Goal: Information Seeking & Learning: Learn about a topic

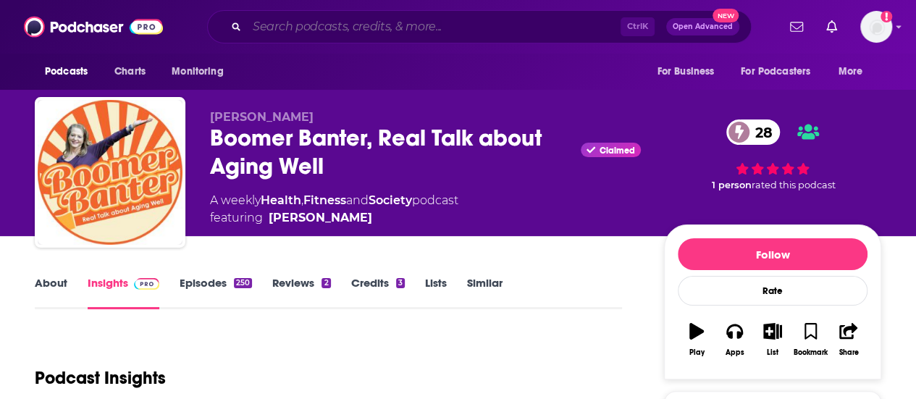
click at [314, 35] on input "Search podcasts, credits, & more..." at bounding box center [434, 26] width 374 height 23
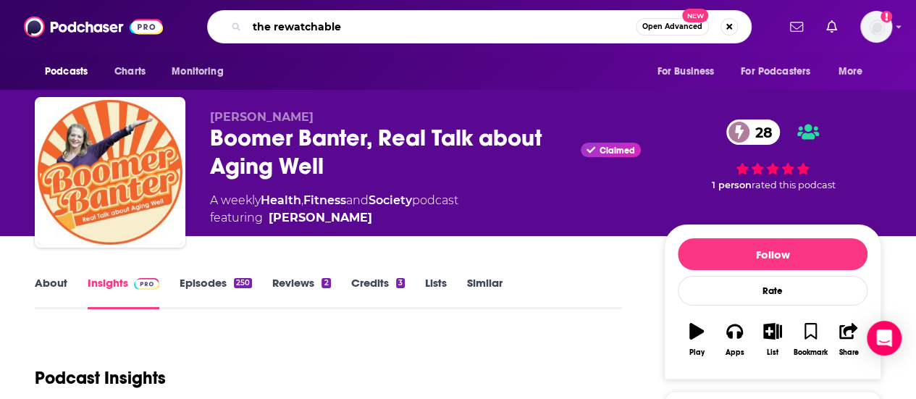
type input "the rewatchables"
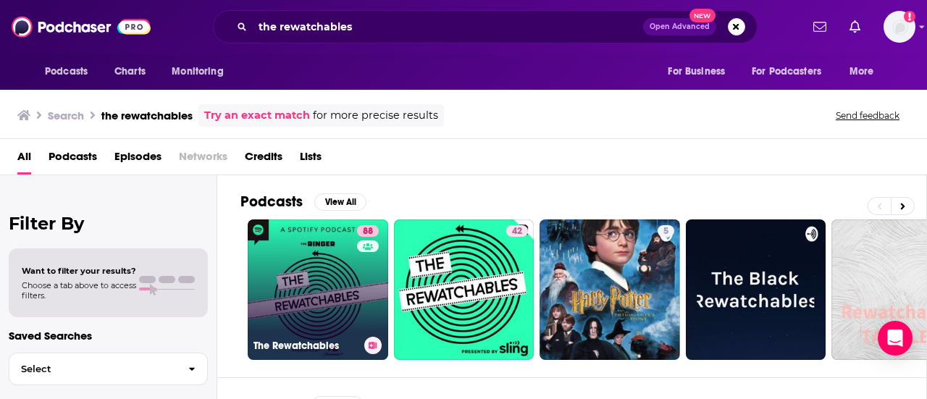
click at [336, 278] on link "88 The Rewatchables" at bounding box center [318, 289] width 140 height 140
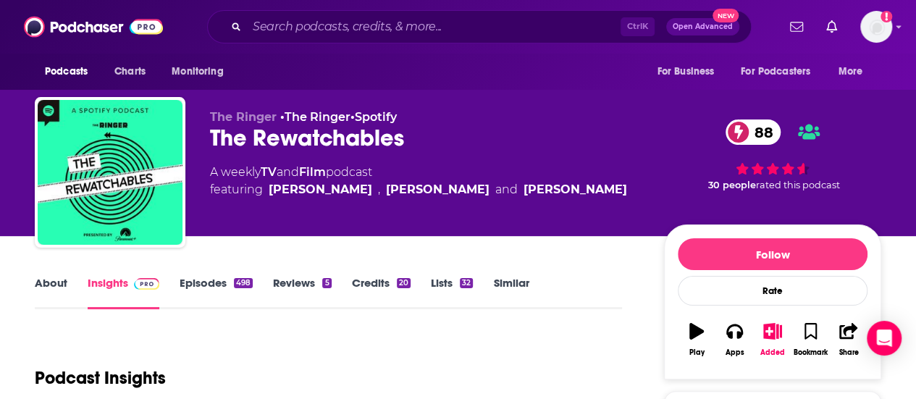
click at [566, 199] on div "The Ringer • The Ringer • Spotify The Rewatchables 88 A weekly TV and Film podc…" at bounding box center [425, 168] width 431 height 116
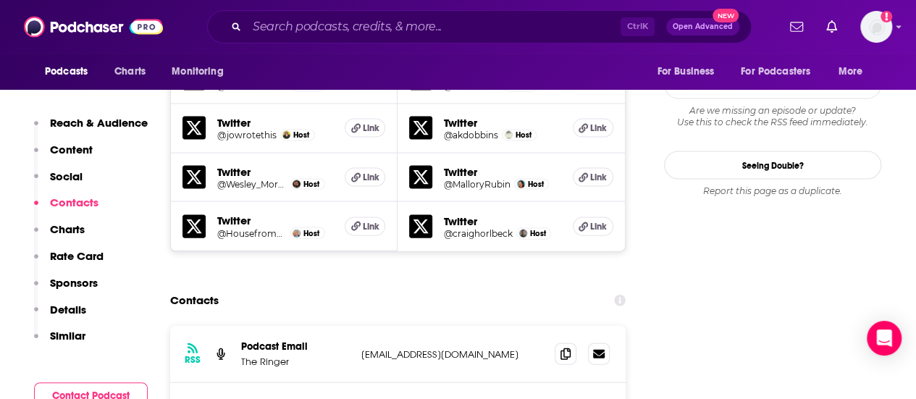
scroll to position [1521, 0]
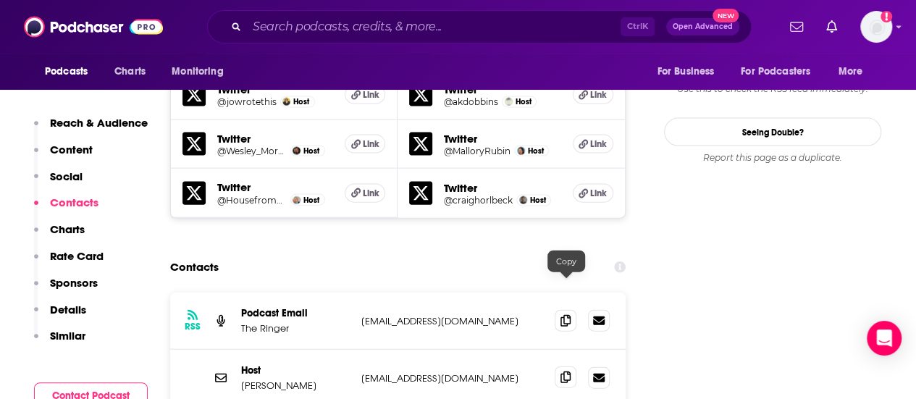
click at [566, 371] on icon at bounding box center [565, 377] width 10 height 12
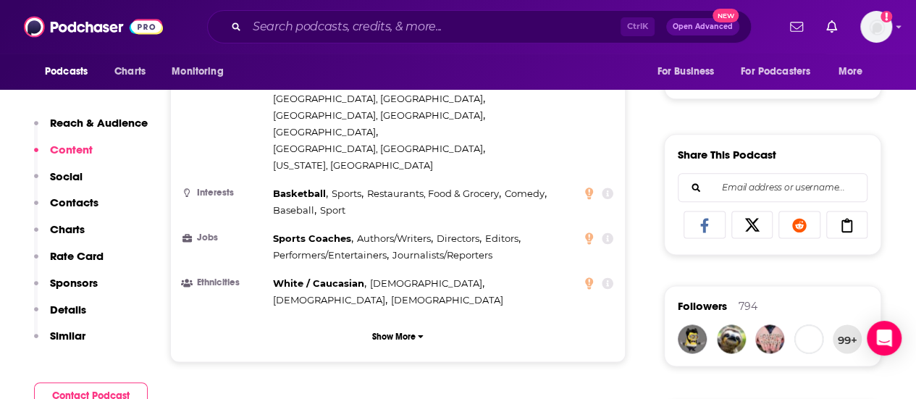
scroll to position [652, 0]
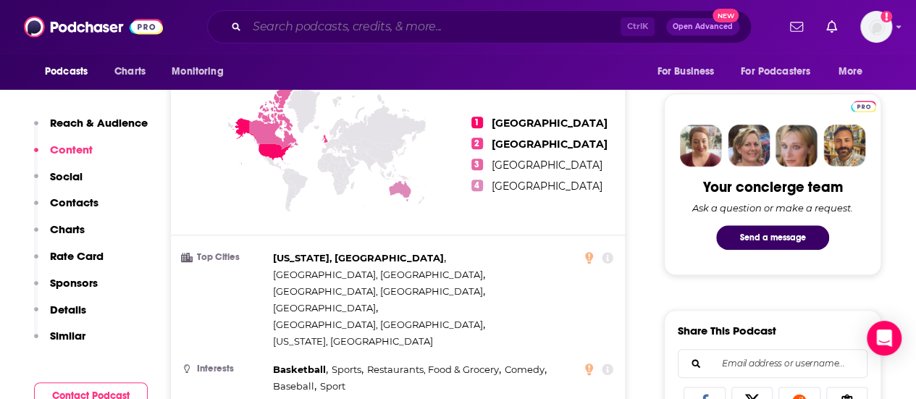
click at [367, 28] on input "Search podcasts, credits, & more..." at bounding box center [434, 26] width 374 height 23
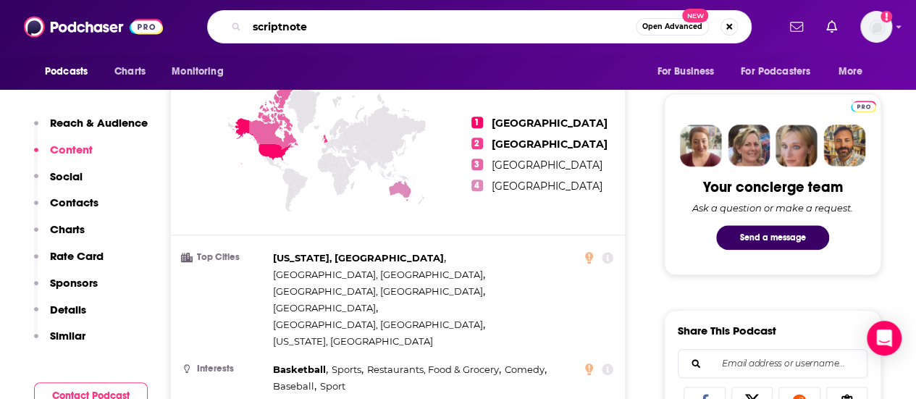
type input "scriptnotes"
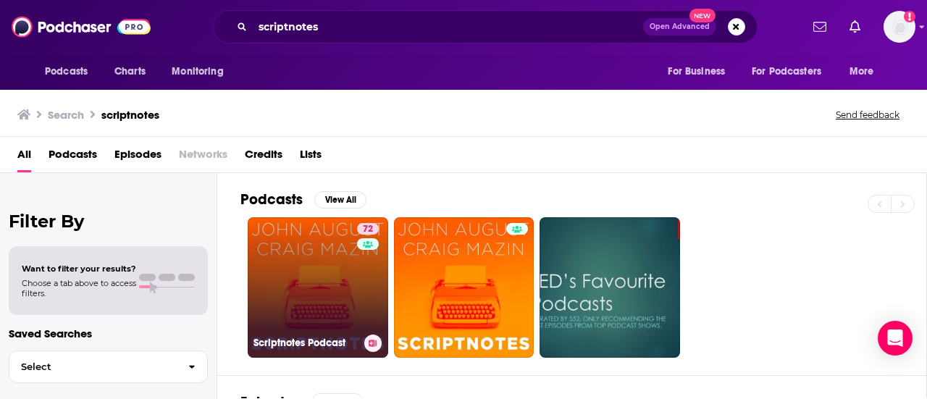
click at [330, 274] on link "72 Scriptnotes Podcast" at bounding box center [318, 287] width 140 height 140
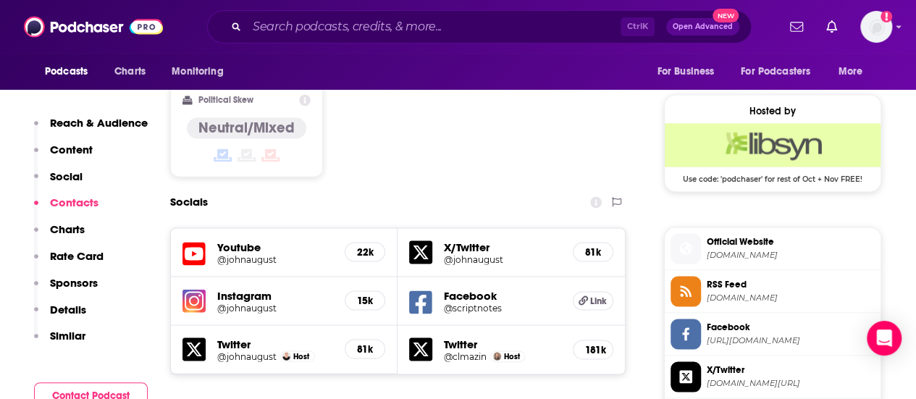
scroll to position [1376, 0]
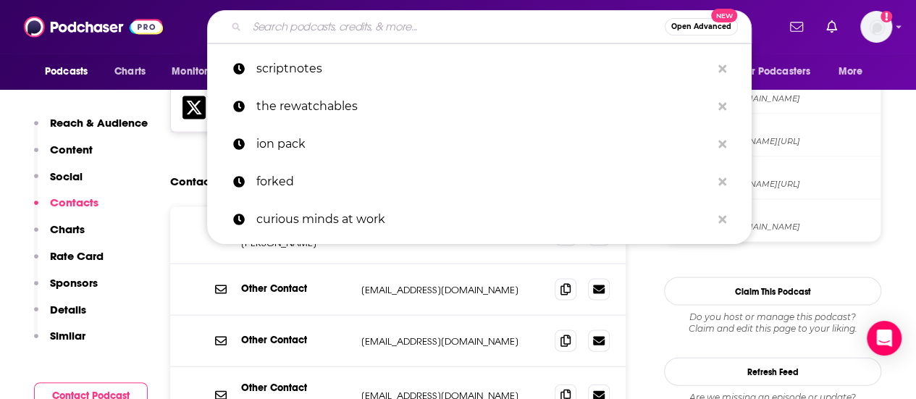
click at [332, 21] on input "Search podcasts, credits, & more..." at bounding box center [456, 26] width 418 height 23
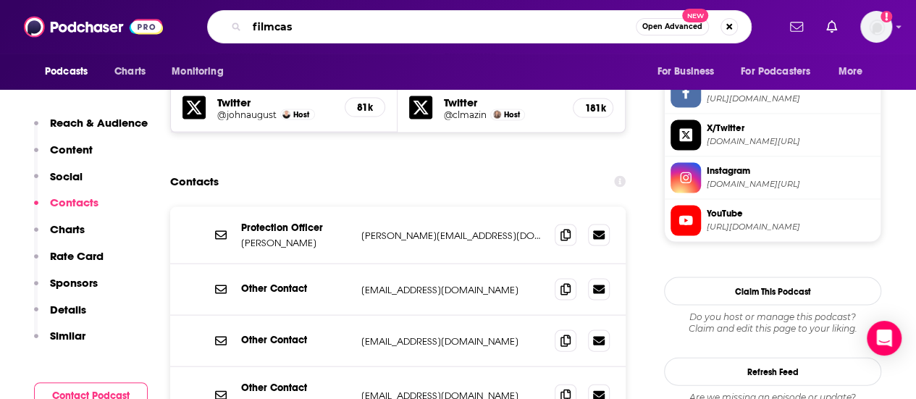
type input "filmcast"
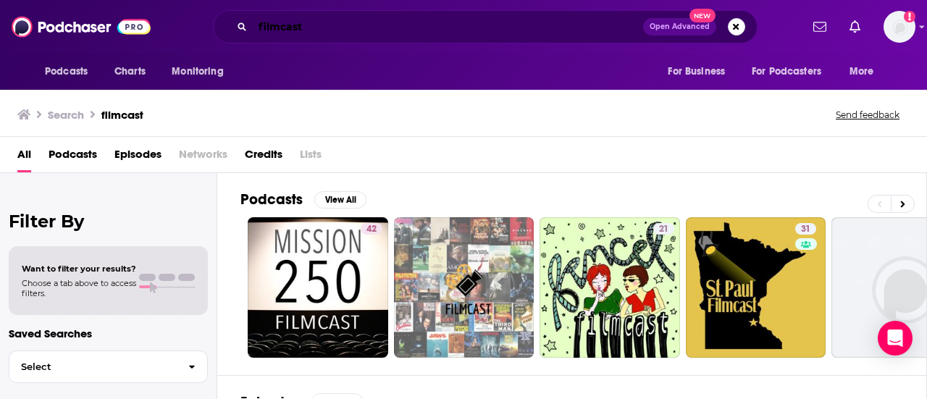
click at [312, 22] on input "filmcast" at bounding box center [448, 26] width 390 height 23
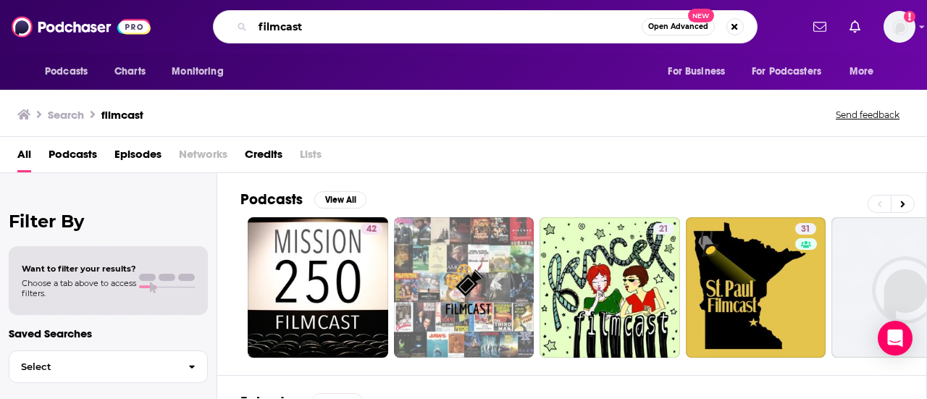
drag, startPoint x: 312, startPoint y: 22, endPoint x: 253, endPoint y: 15, distance: 59.1
click at [253, 15] on div "filmcast Open Advanced New" at bounding box center [485, 26] width 545 height 33
type input "raiders of the lost podcast"
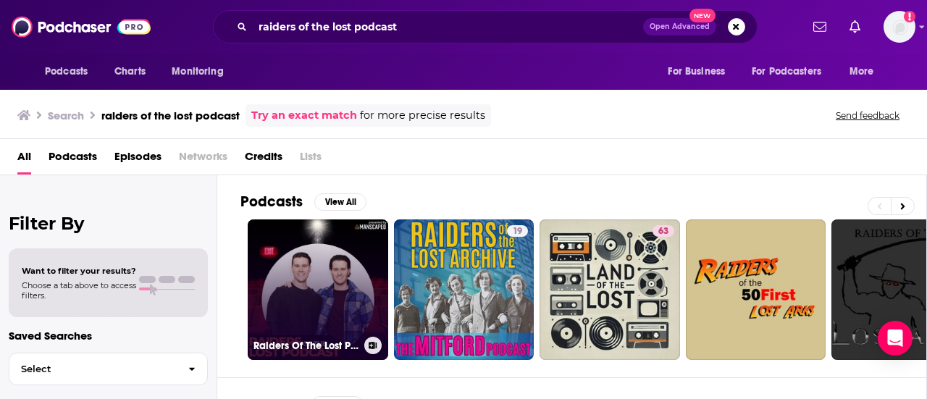
click at [348, 277] on link "Raiders Of The Lost Podcast" at bounding box center [318, 289] width 140 height 140
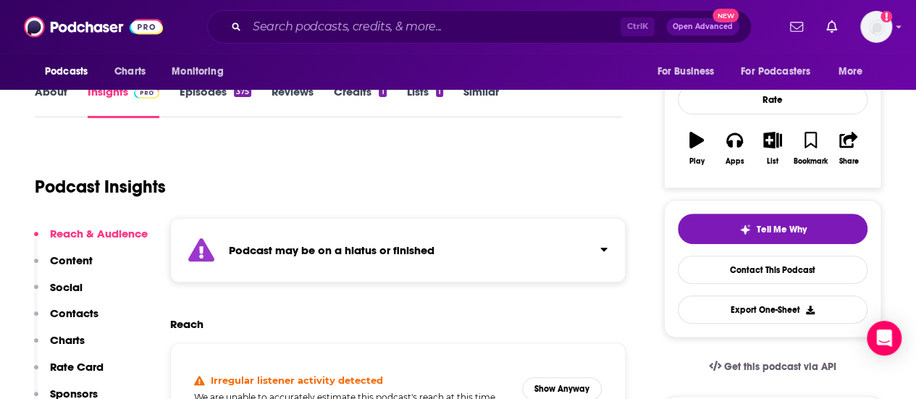
scroll to position [362, 0]
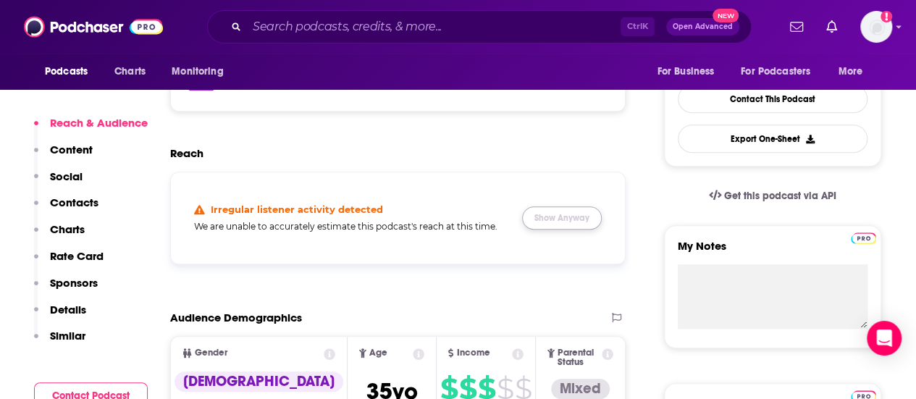
click at [563, 207] on button "Show Anyway" at bounding box center [562, 217] width 80 height 23
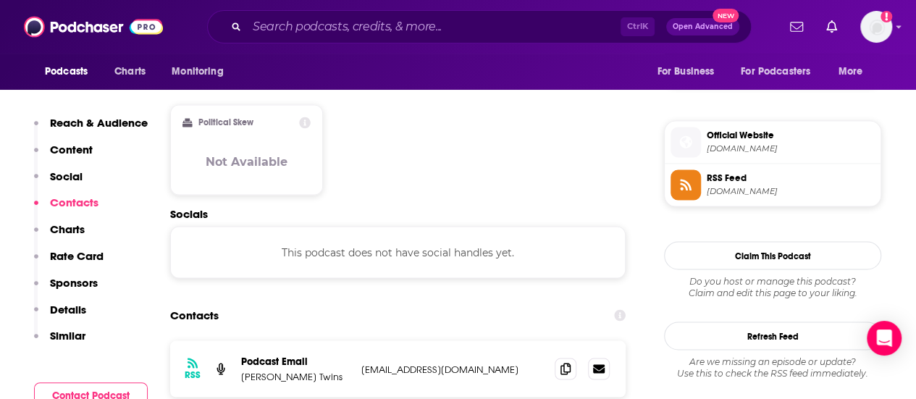
scroll to position [1231, 0]
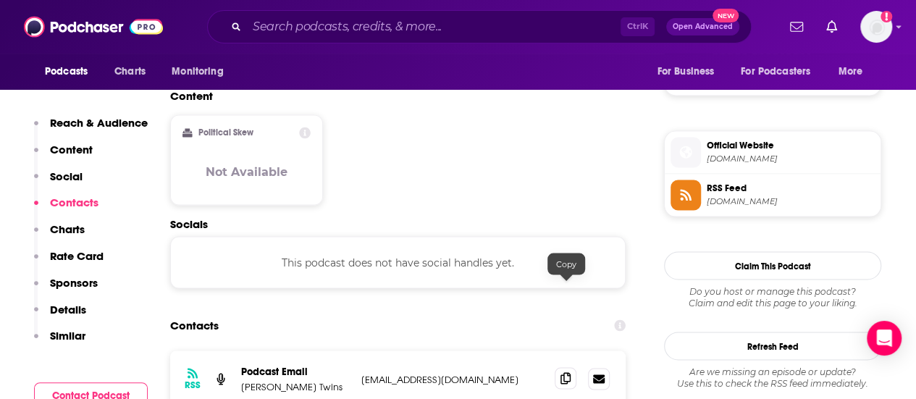
click at [562, 372] on icon at bounding box center [565, 378] width 10 height 12
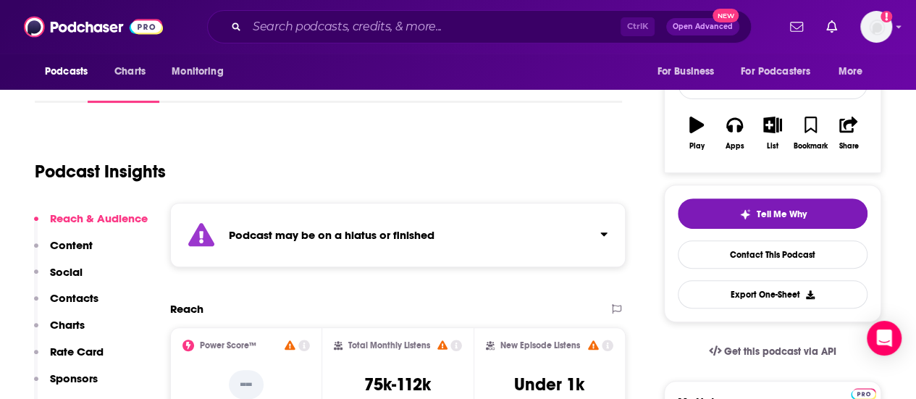
scroll to position [0, 0]
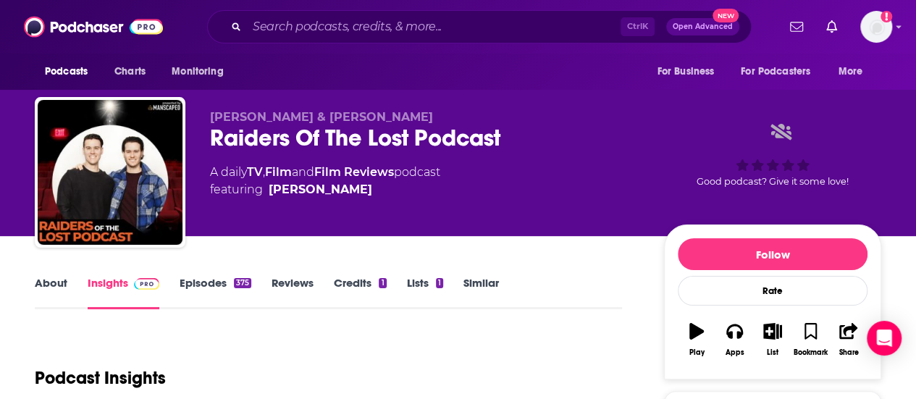
click at [56, 285] on link "About" at bounding box center [51, 292] width 33 height 33
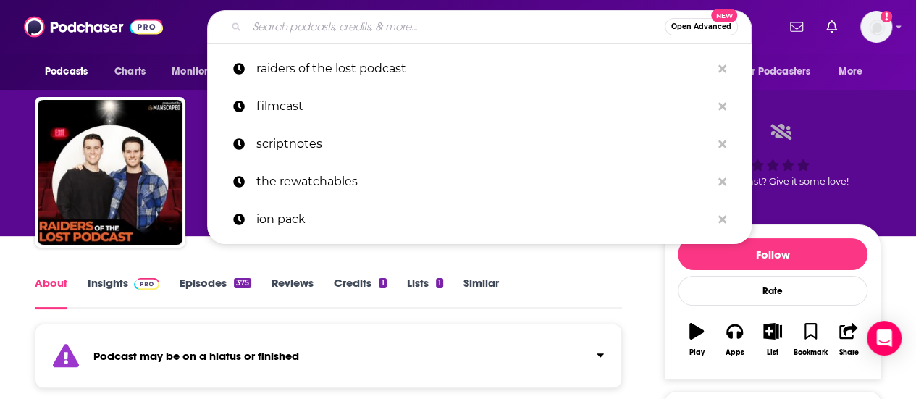
click at [316, 21] on input "Search podcasts, credits, & more..." at bounding box center [456, 26] width 418 height 23
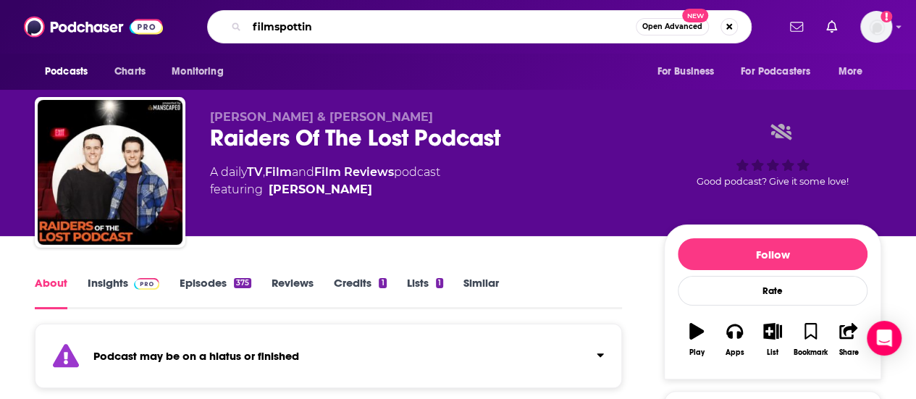
type input "filmspotting"
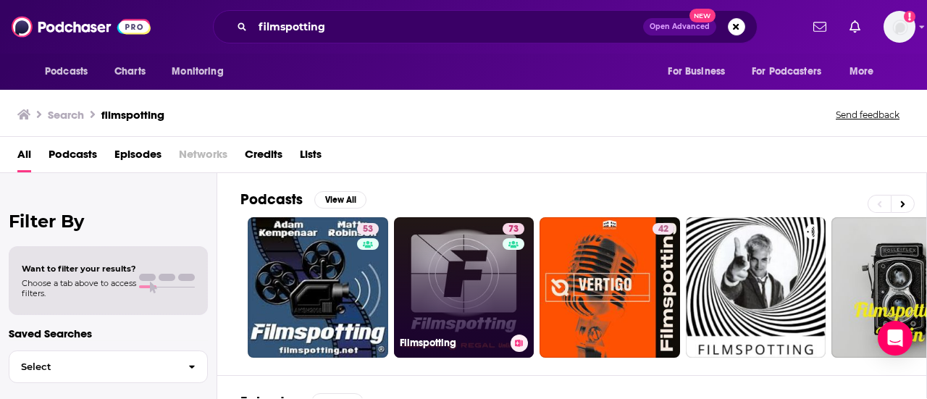
click at [490, 257] on link "73 Filmspotting" at bounding box center [464, 287] width 140 height 140
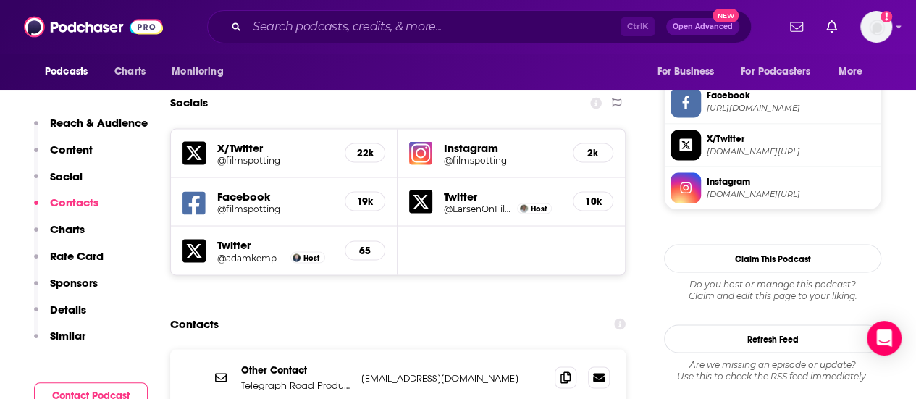
scroll to position [1303, 0]
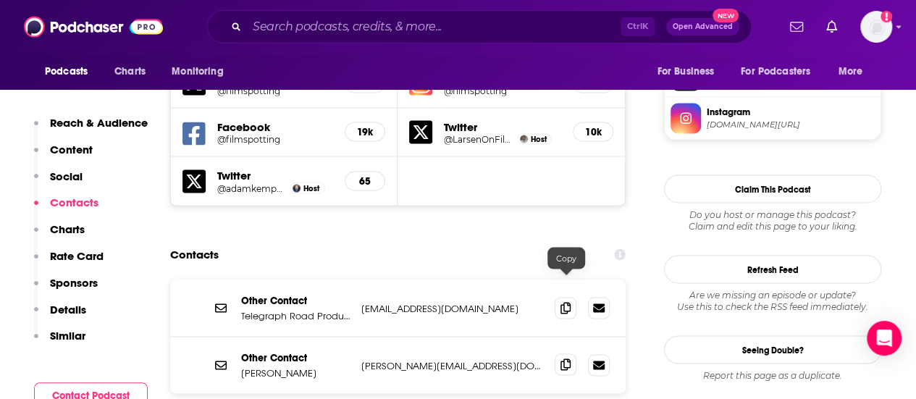
click at [560, 358] on icon at bounding box center [565, 364] width 10 height 12
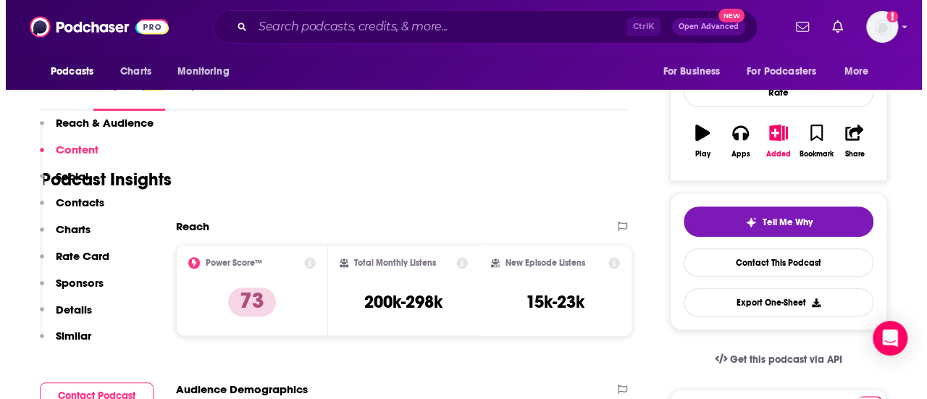
scroll to position [0, 0]
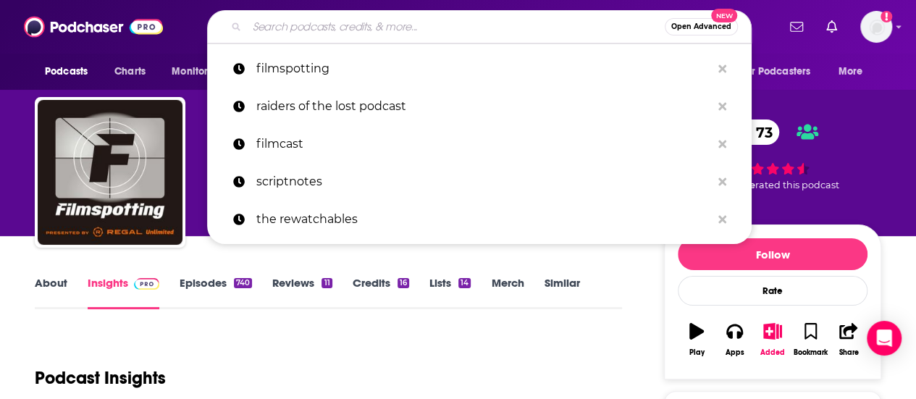
click at [308, 29] on input "Search podcasts, credits, & more..." at bounding box center [456, 26] width 418 height 23
click at [182, 18] on div "Open Advanced New filmspotting raiders of the lost podcast filmcast scriptnotes…" at bounding box center [479, 26] width 595 height 33
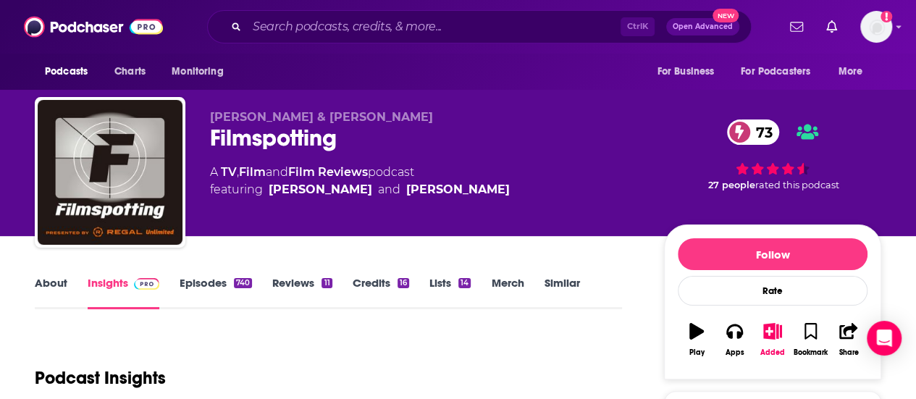
click at [341, 176] on link "Film Reviews" at bounding box center [328, 172] width 80 height 14
click at [253, 167] on link "Film" at bounding box center [252, 172] width 27 height 14
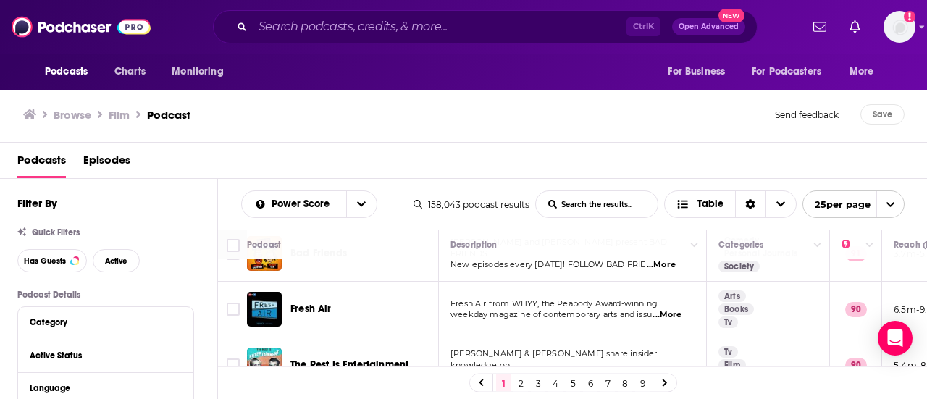
scroll to position [217, 0]
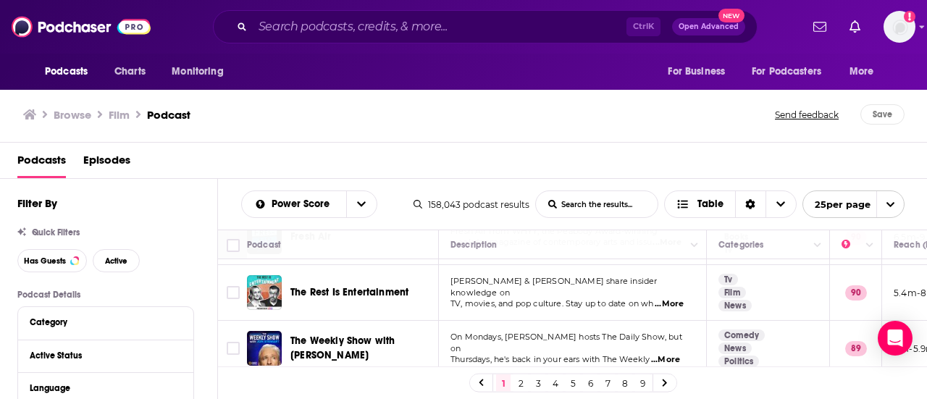
click at [672, 298] on span "...More" at bounding box center [669, 304] width 29 height 12
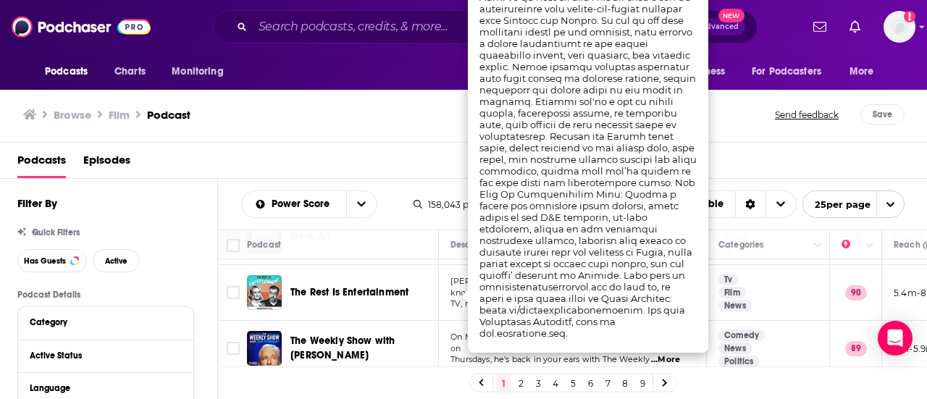
drag, startPoint x: 298, startPoint y: 89, endPoint x: 339, endPoint y: 169, distance: 89.4
click at [299, 89] on div "Podcasts Charts Monitoring Ctrl K Open Advanced New For Business For Podcasters…" at bounding box center [463, 199] width 927 height 399
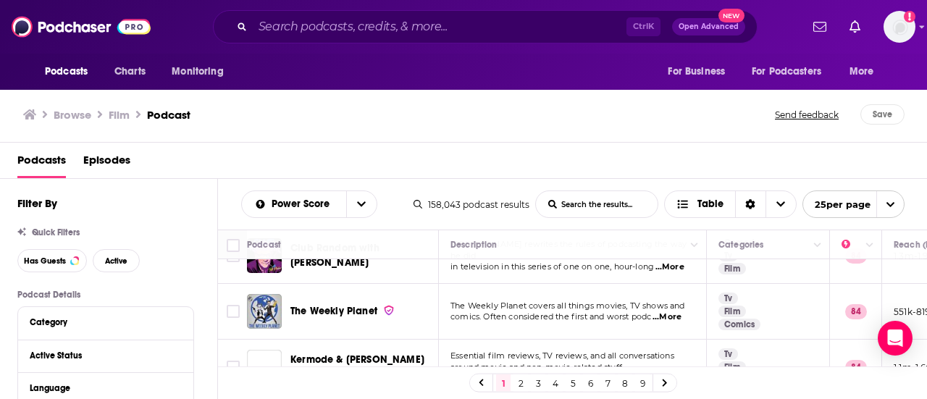
scroll to position [1014, 0]
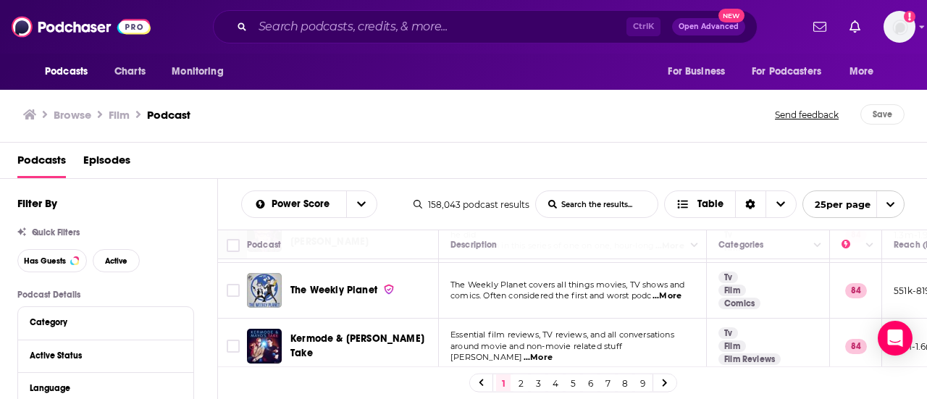
click at [553, 352] on span "...More" at bounding box center [538, 358] width 29 height 12
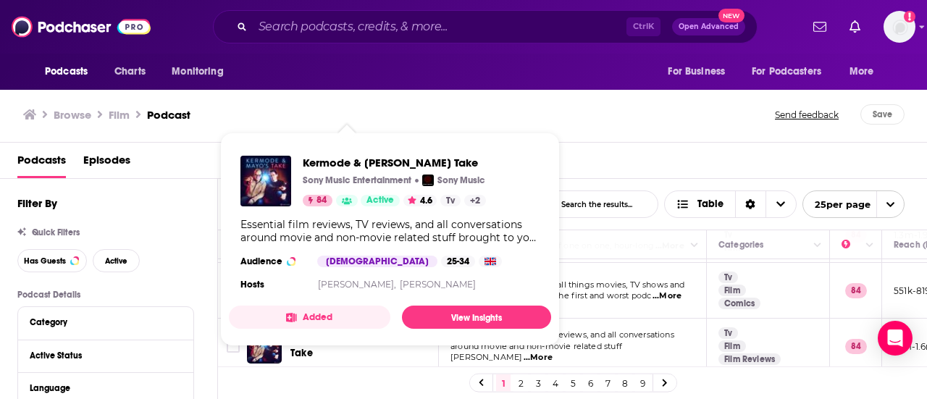
drag, startPoint x: 343, startPoint y: 324, endPoint x: 277, endPoint y: 182, distance: 156.2
click at [230, 110] on div "Browse Film Podcast" at bounding box center [399, 114] width 753 height 20
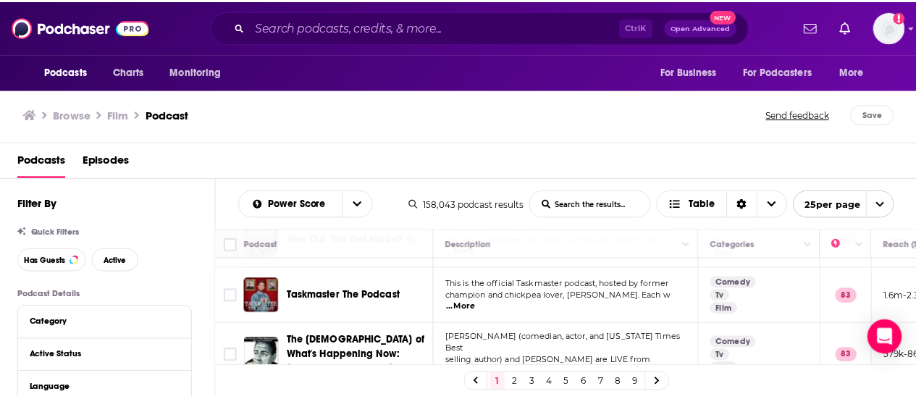
scroll to position [1286, 0]
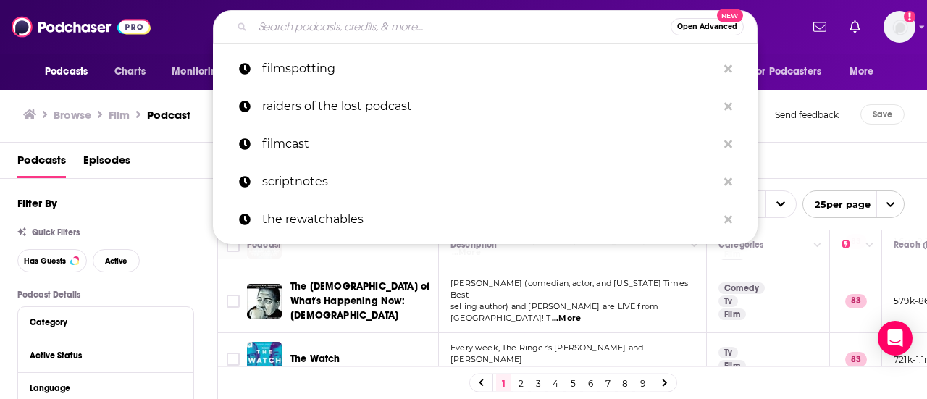
click at [369, 34] on input "Search podcasts, credits, & more..." at bounding box center [462, 26] width 418 height 23
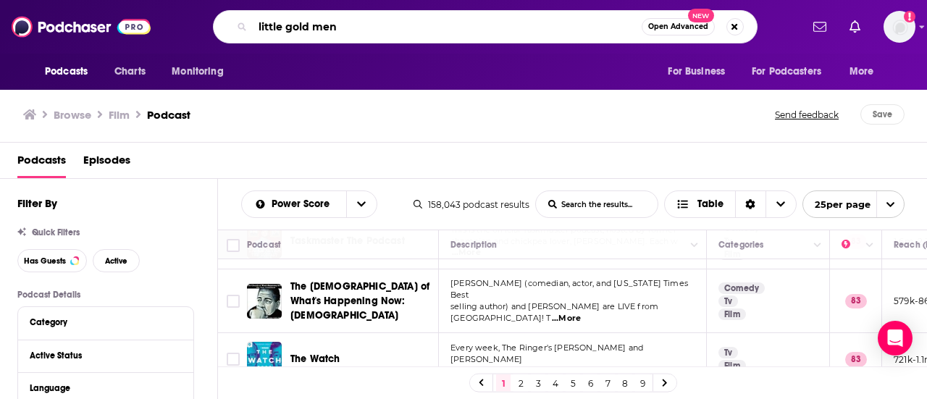
type input "little gold men"
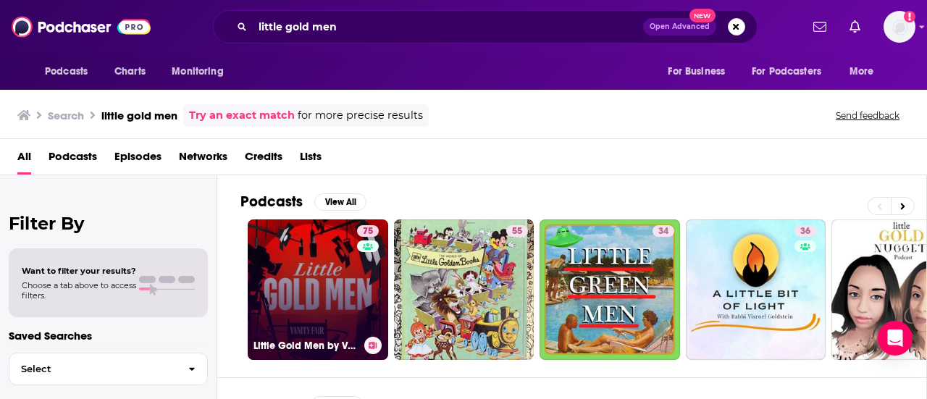
click at [323, 272] on link "75 Little Gold Men by Vanity Fair" at bounding box center [318, 289] width 140 height 140
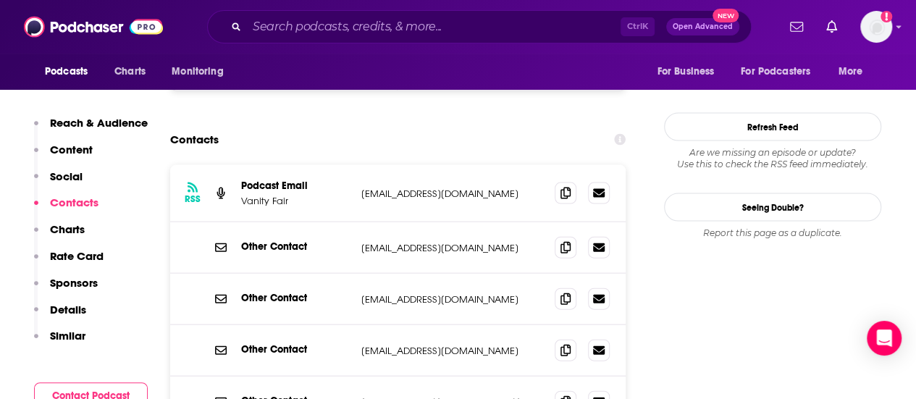
scroll to position [1521, 0]
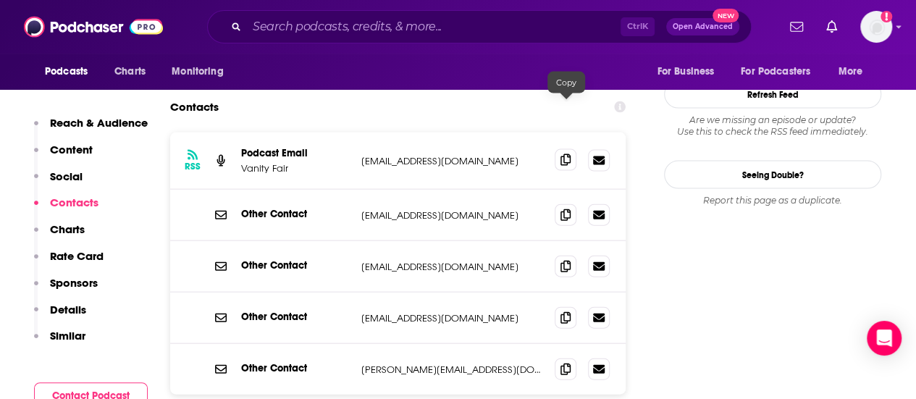
click at [564, 154] on icon at bounding box center [565, 160] width 10 height 12
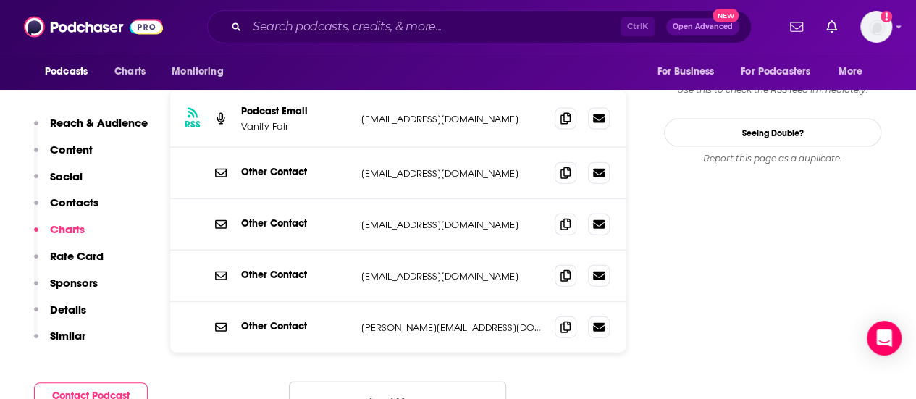
scroll to position [1448, 0]
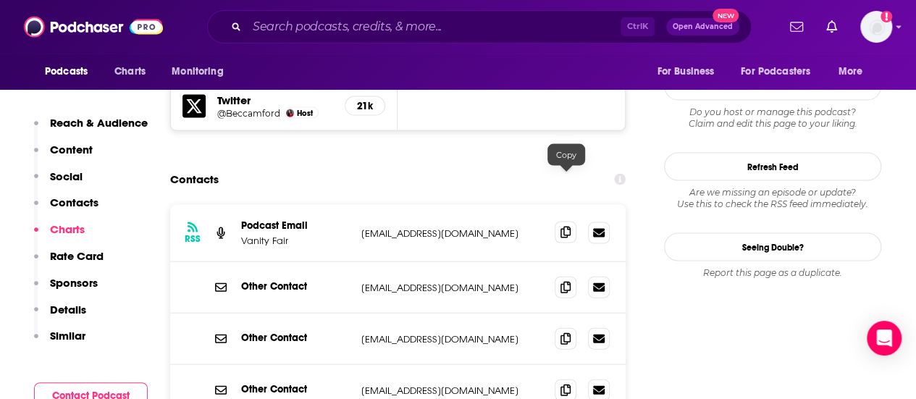
click at [566, 227] on icon at bounding box center [565, 233] width 10 height 12
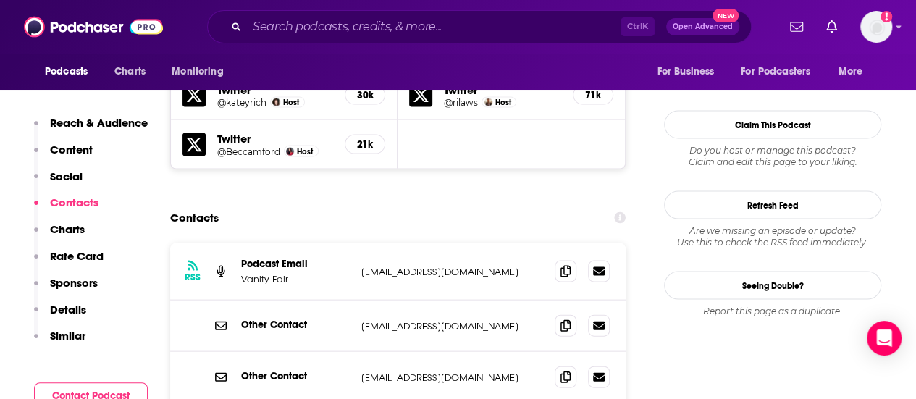
scroll to position [1231, 0]
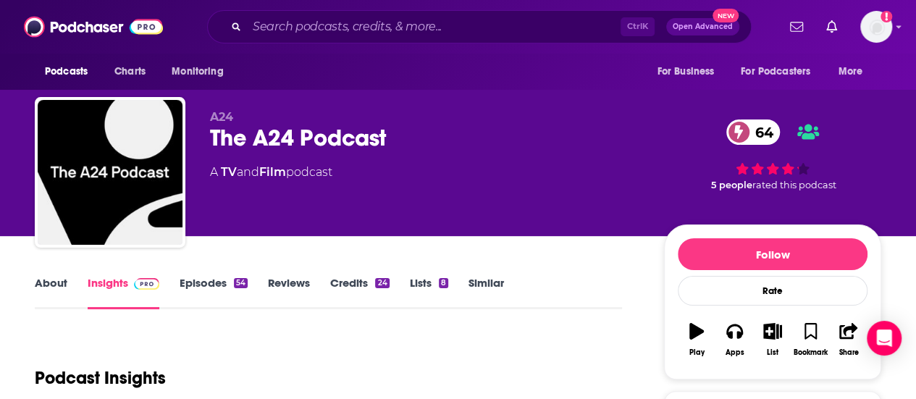
click at [217, 282] on link "Episodes 54" at bounding box center [214, 292] width 68 height 33
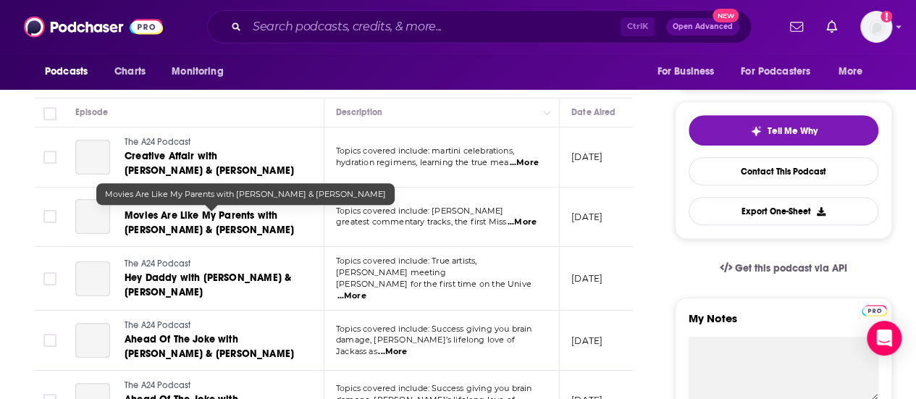
scroll to position [217, 0]
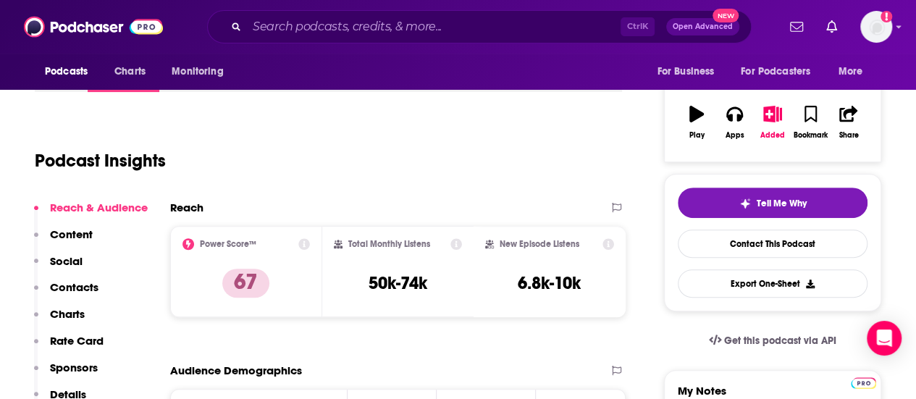
scroll to position [72, 0]
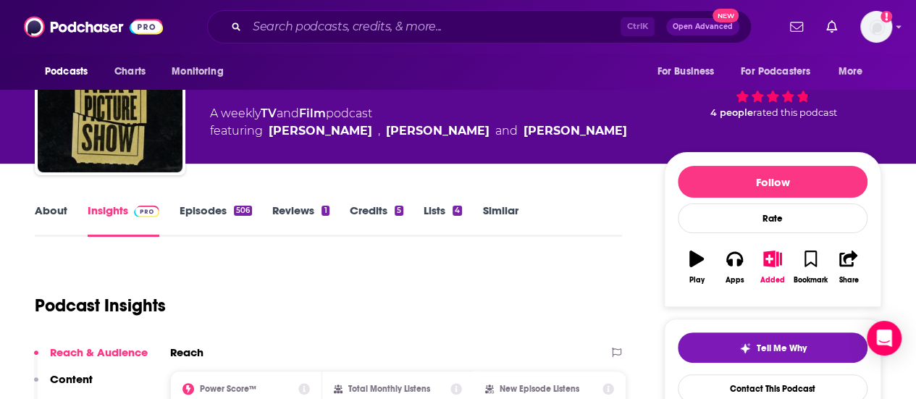
click at [201, 211] on link "Episodes 506" at bounding box center [216, 219] width 72 height 33
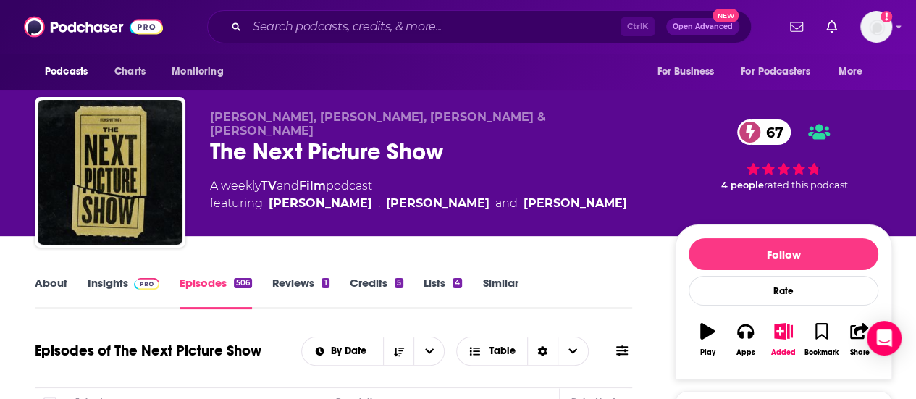
click at [119, 288] on link "Insights" at bounding box center [124, 292] width 72 height 33
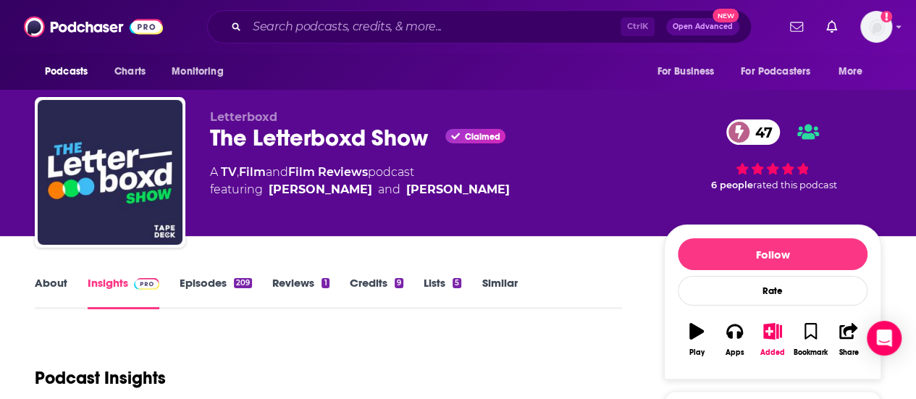
click at [190, 295] on link "Episodes 209" at bounding box center [216, 292] width 72 height 33
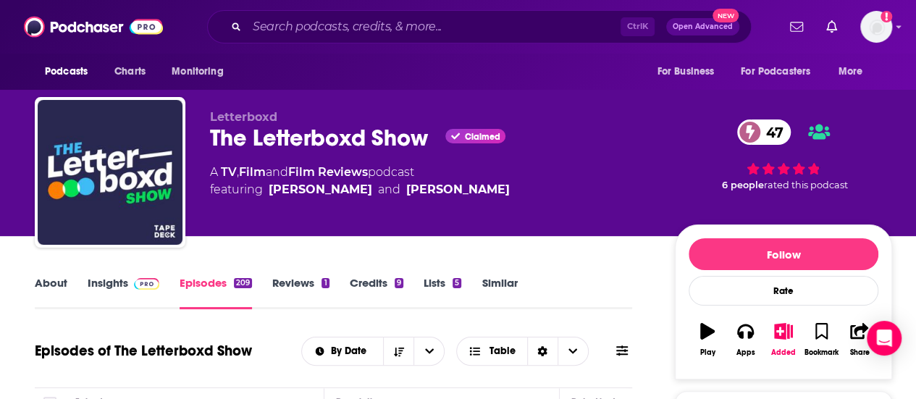
scroll to position [290, 0]
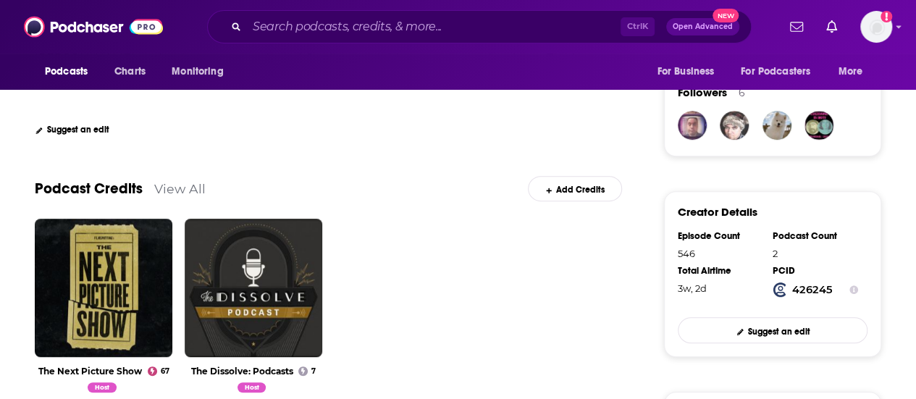
scroll to position [72, 0]
